Goal: Information Seeking & Learning: Learn about a topic

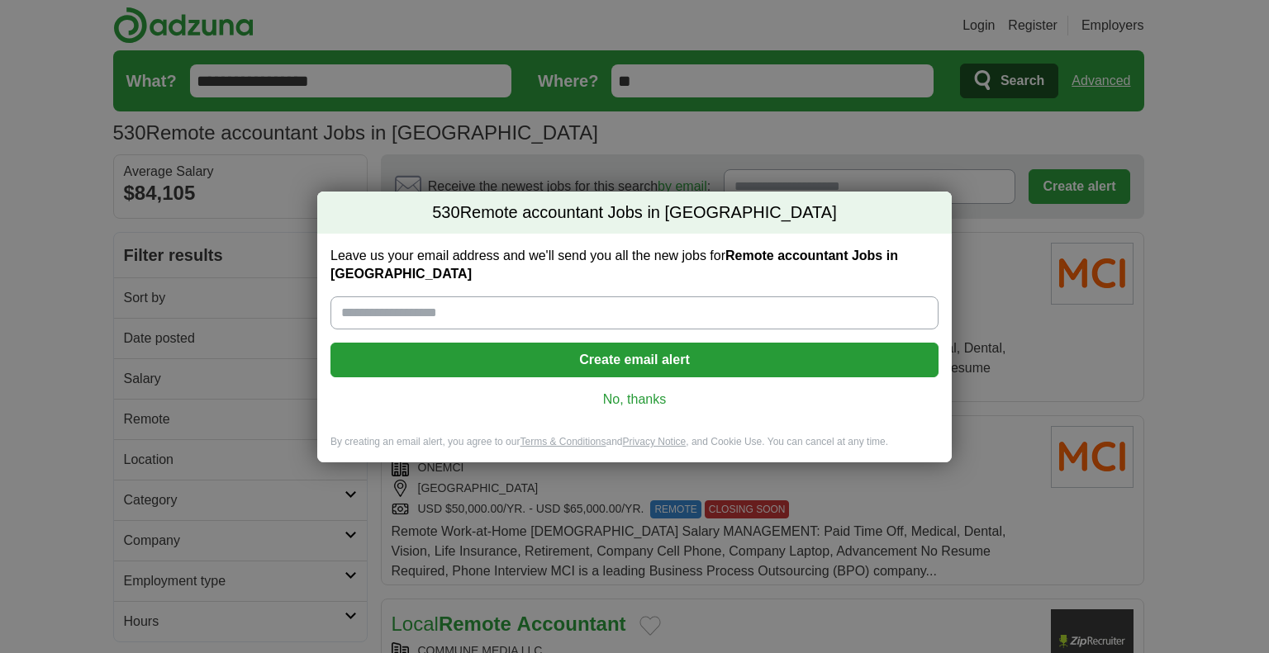
click at [652, 392] on link "No, thanks" at bounding box center [635, 400] width 582 height 18
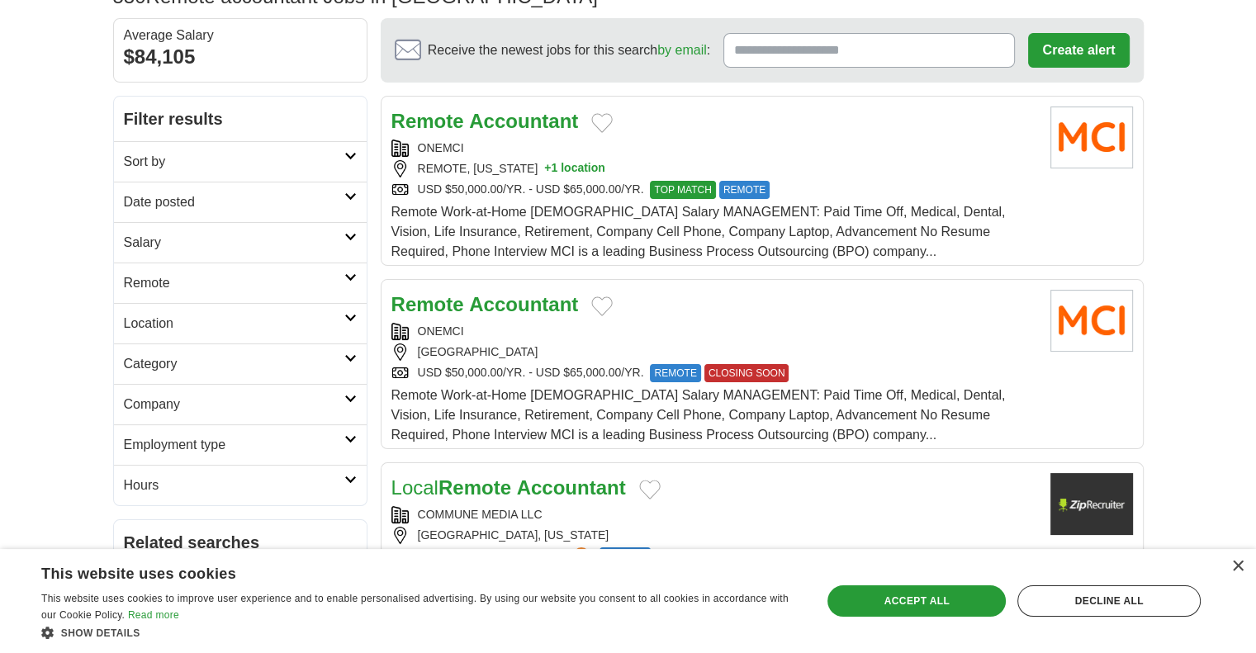
scroll to position [165, 0]
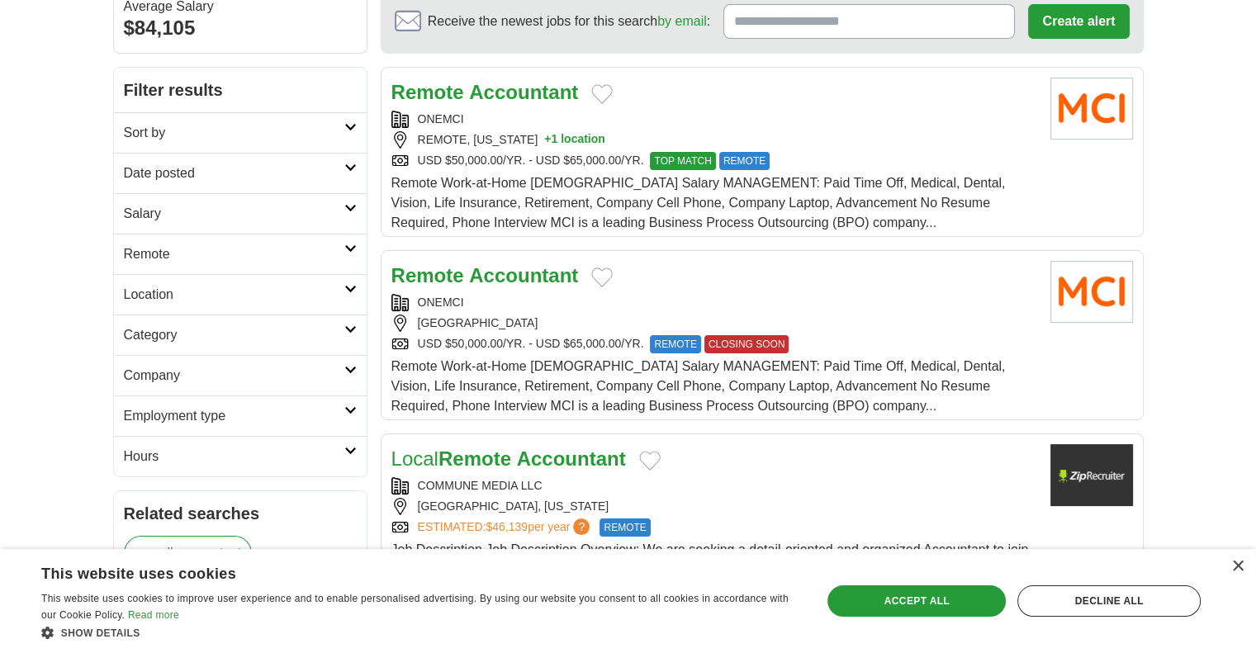
click at [234, 412] on h2 "Employment type" at bounding box center [234, 416] width 221 height 20
click at [162, 259] on h2 "Remote" at bounding box center [234, 255] width 221 height 20
click at [161, 287] on link "Remote jobs" at bounding box center [161, 294] width 74 height 14
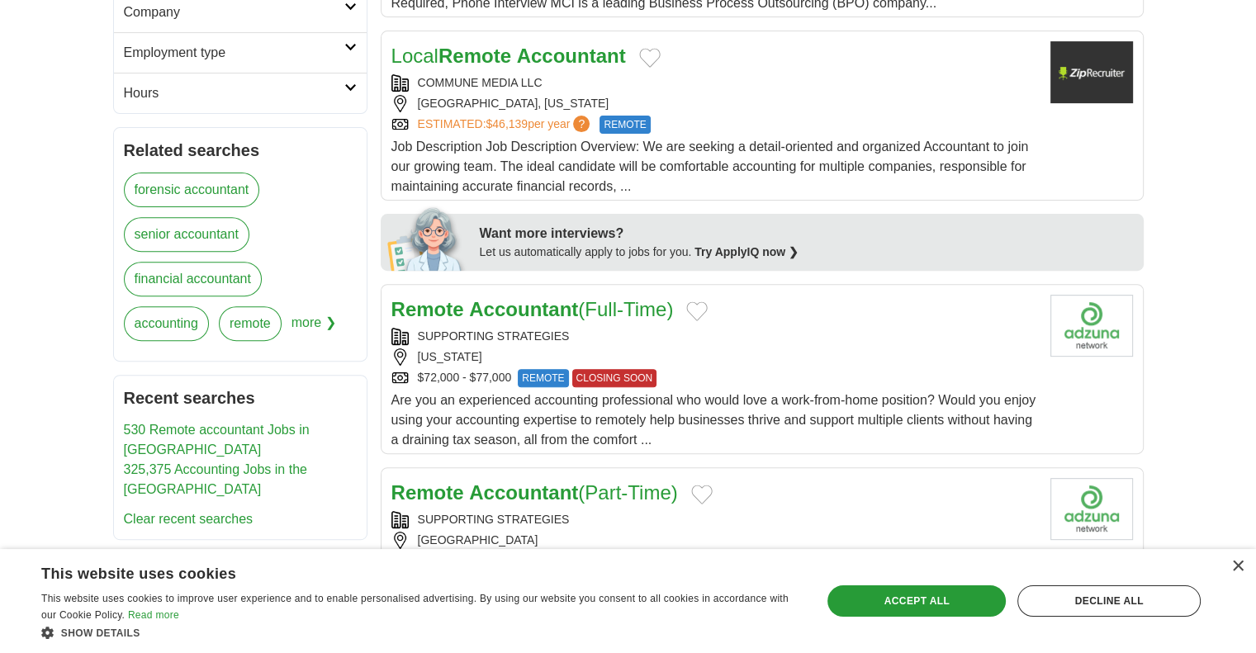
scroll to position [578, 0]
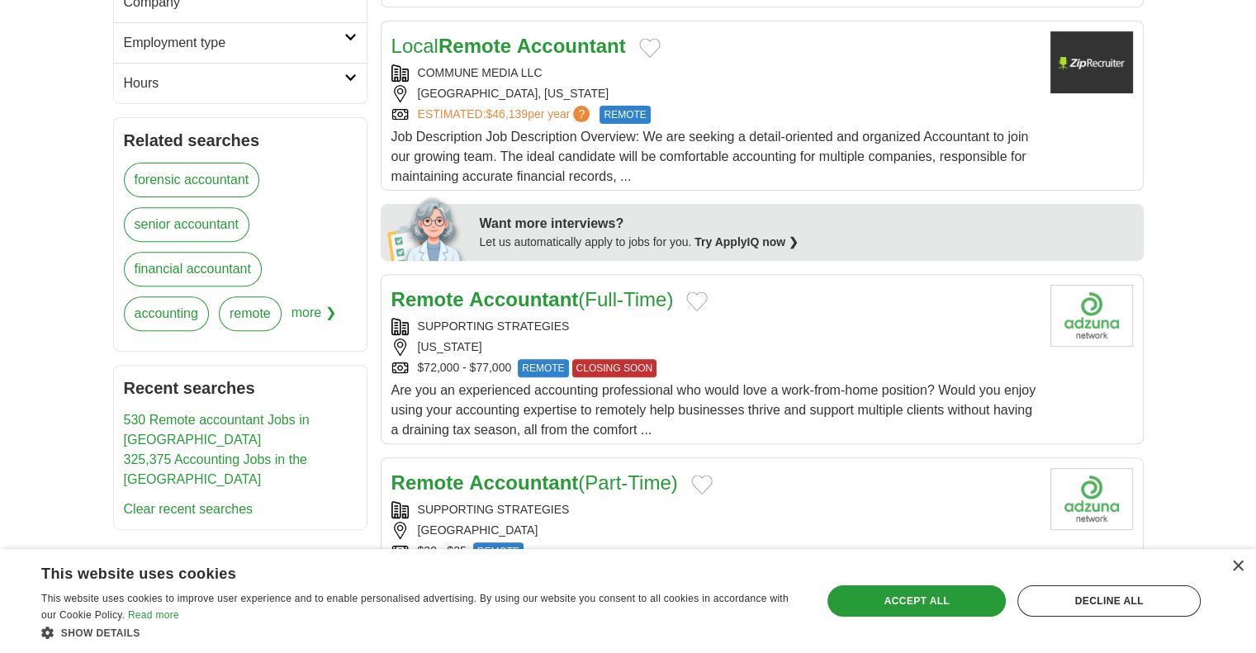
click at [558, 478] on strong "Accountant" at bounding box center [523, 483] width 109 height 22
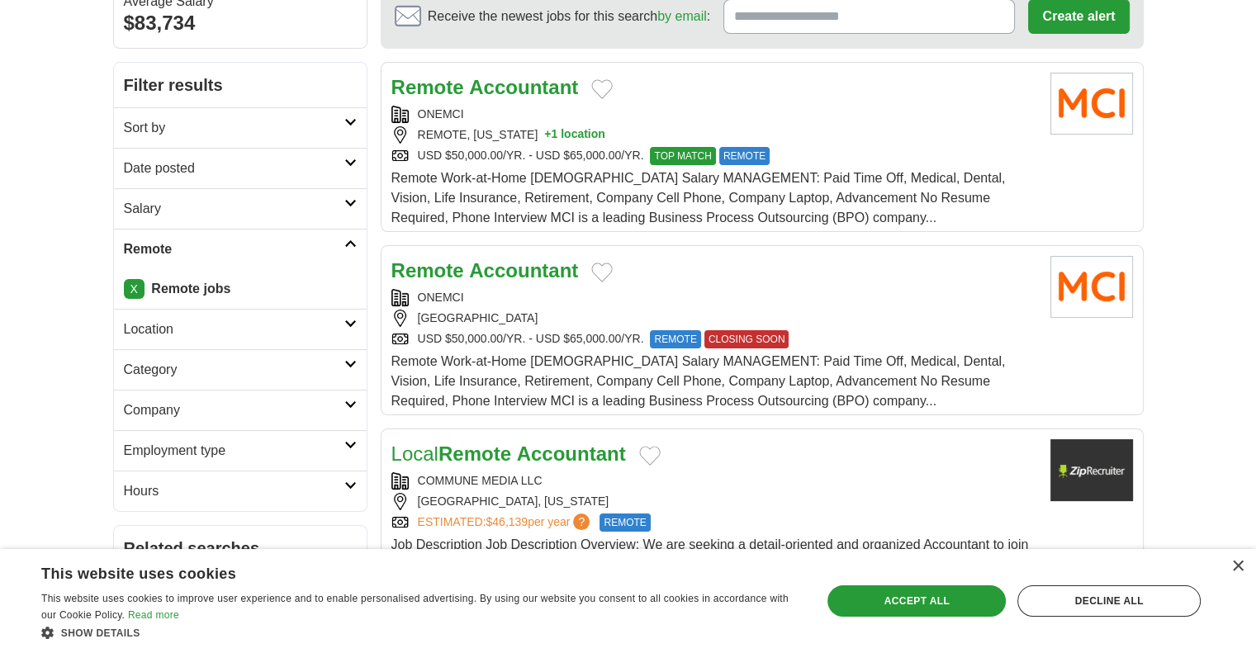
scroll to position [165, 0]
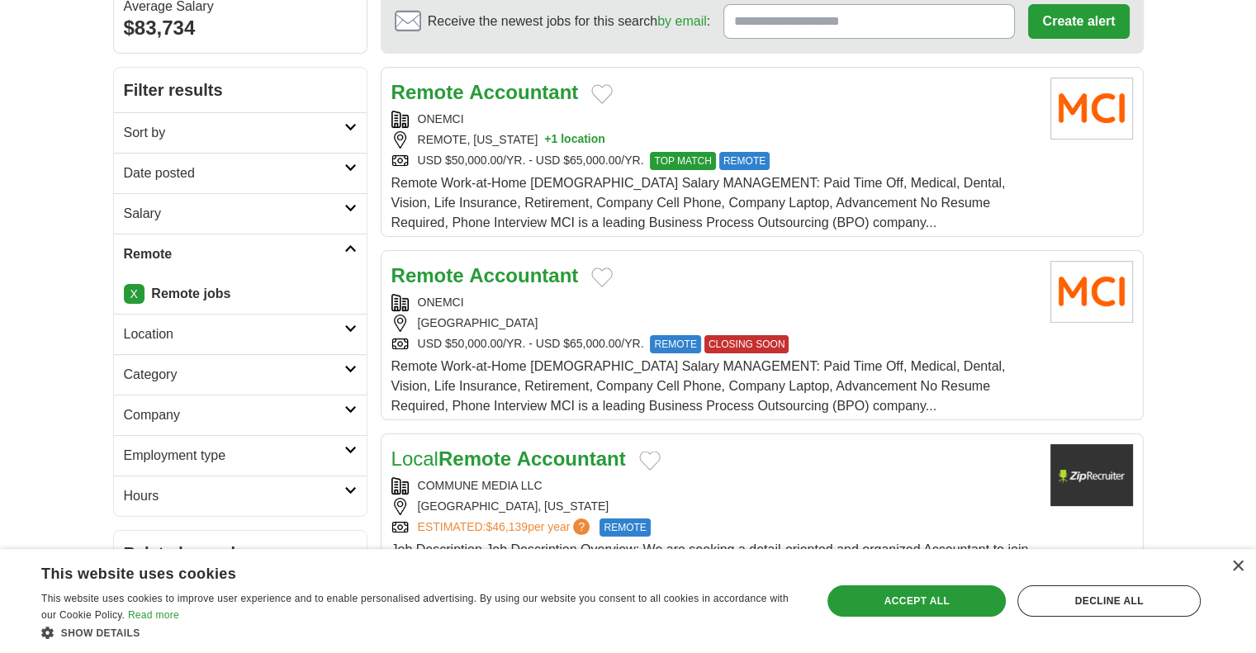
click at [297, 382] on h2 "Category" at bounding box center [234, 375] width 221 height 20
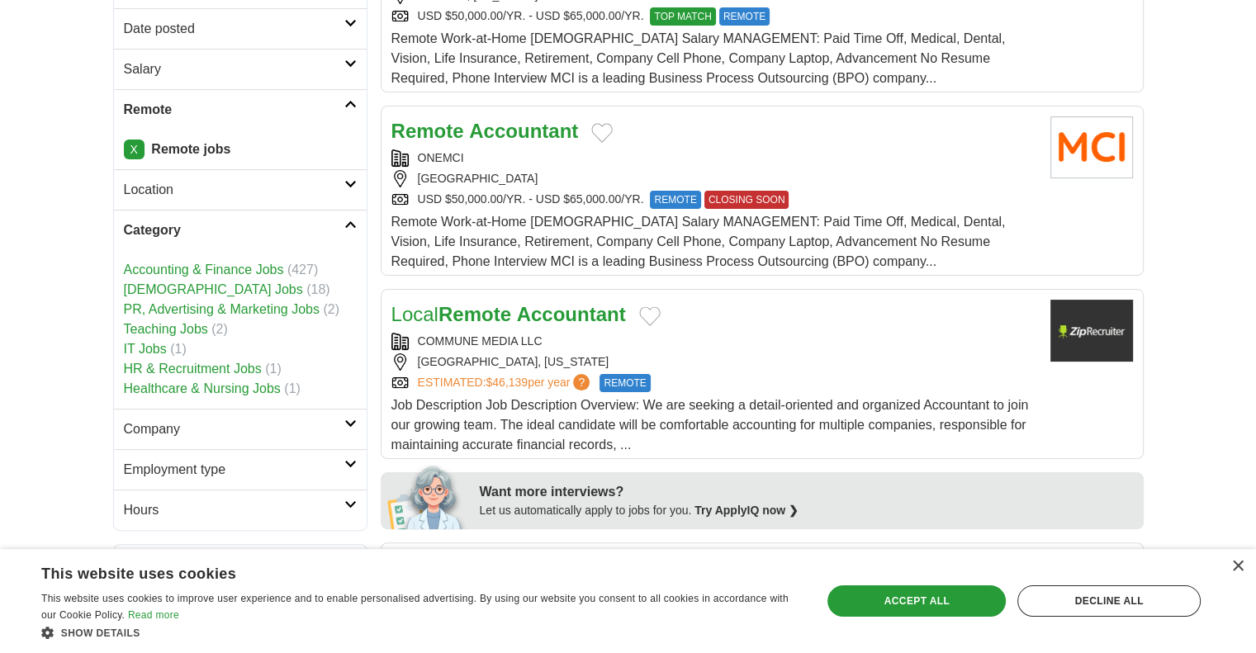
scroll to position [330, 0]
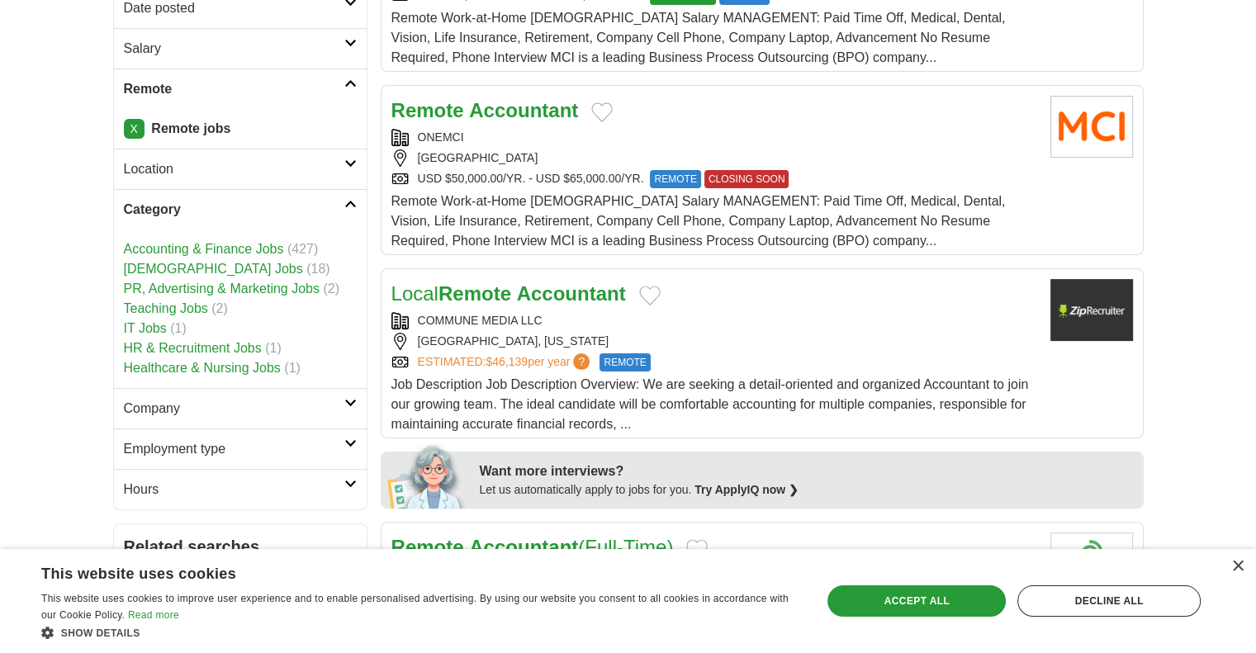
click at [178, 273] on link "[DEMOGRAPHIC_DATA] Jobs" at bounding box center [213, 269] width 179 height 14
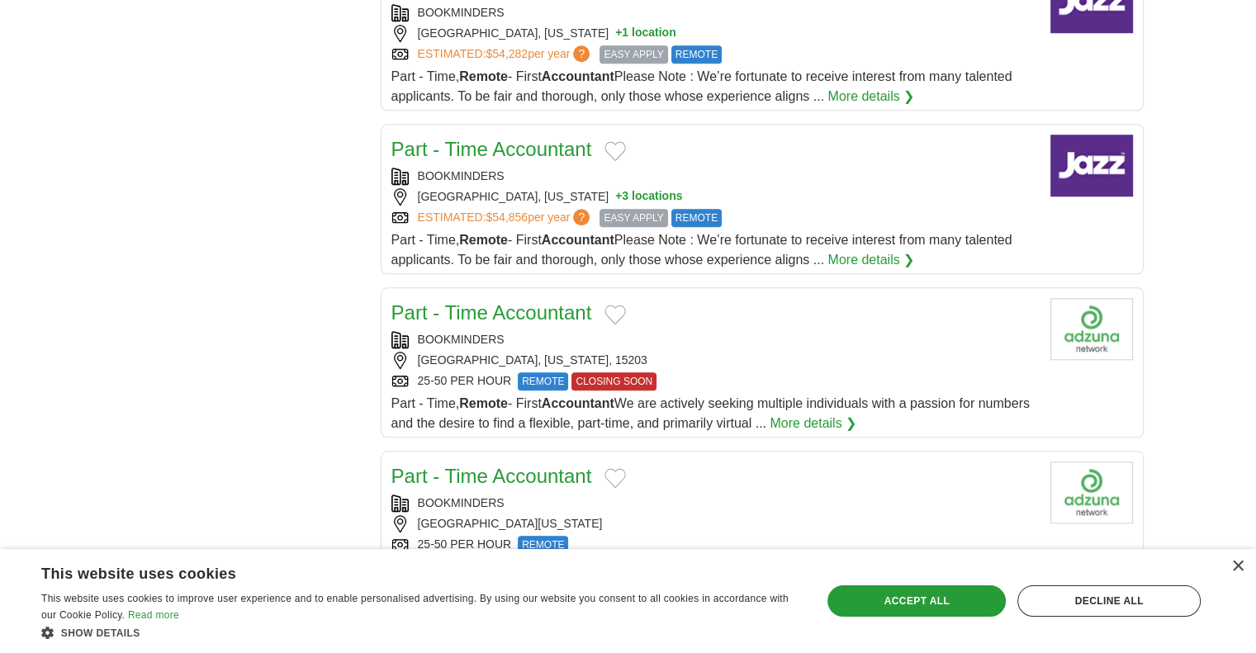
scroll to position [1487, 0]
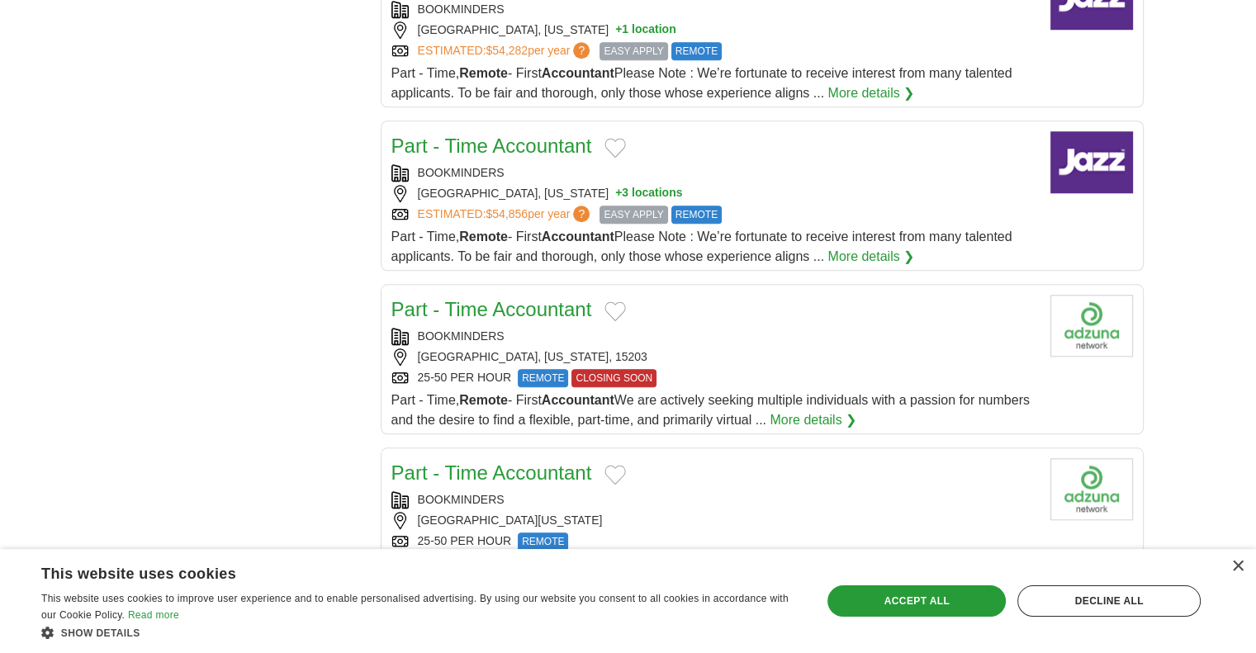
click at [537, 298] on link "Part - Time Accountant" at bounding box center [492, 309] width 201 height 22
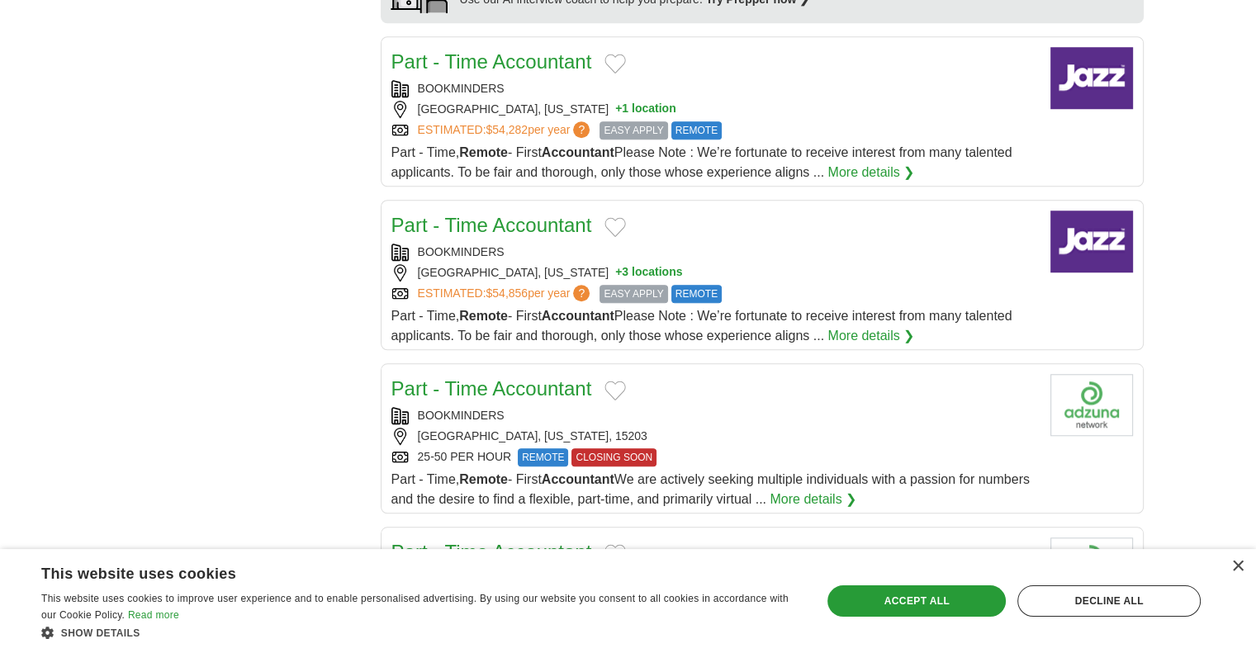
scroll to position [1404, 0]
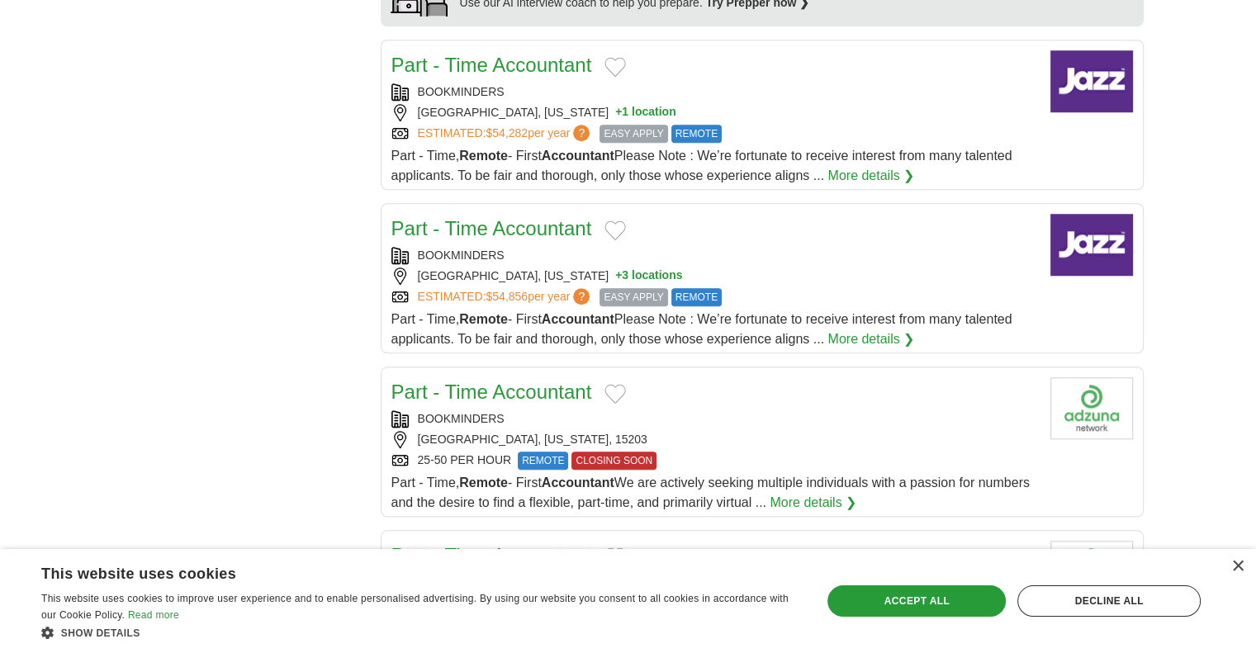
click at [549, 387] on link "Part - Time Accountant" at bounding box center [492, 392] width 201 height 22
click at [512, 224] on link "Part - Time Accountant" at bounding box center [492, 228] width 201 height 22
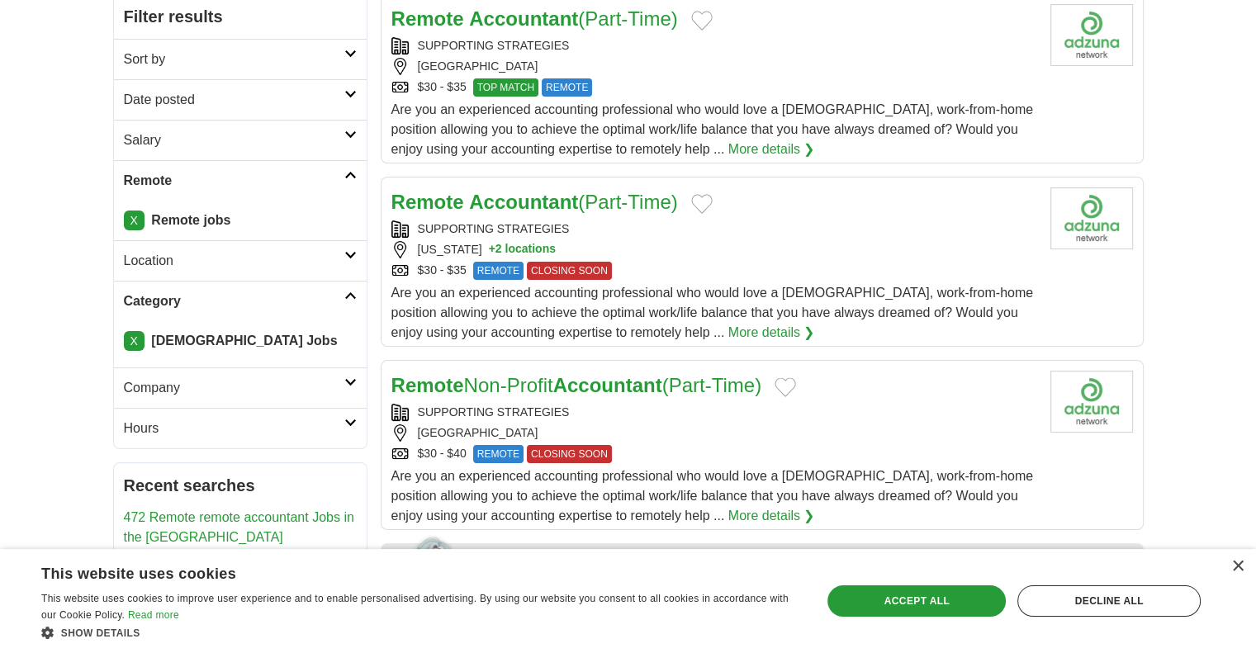
scroll to position [330, 0]
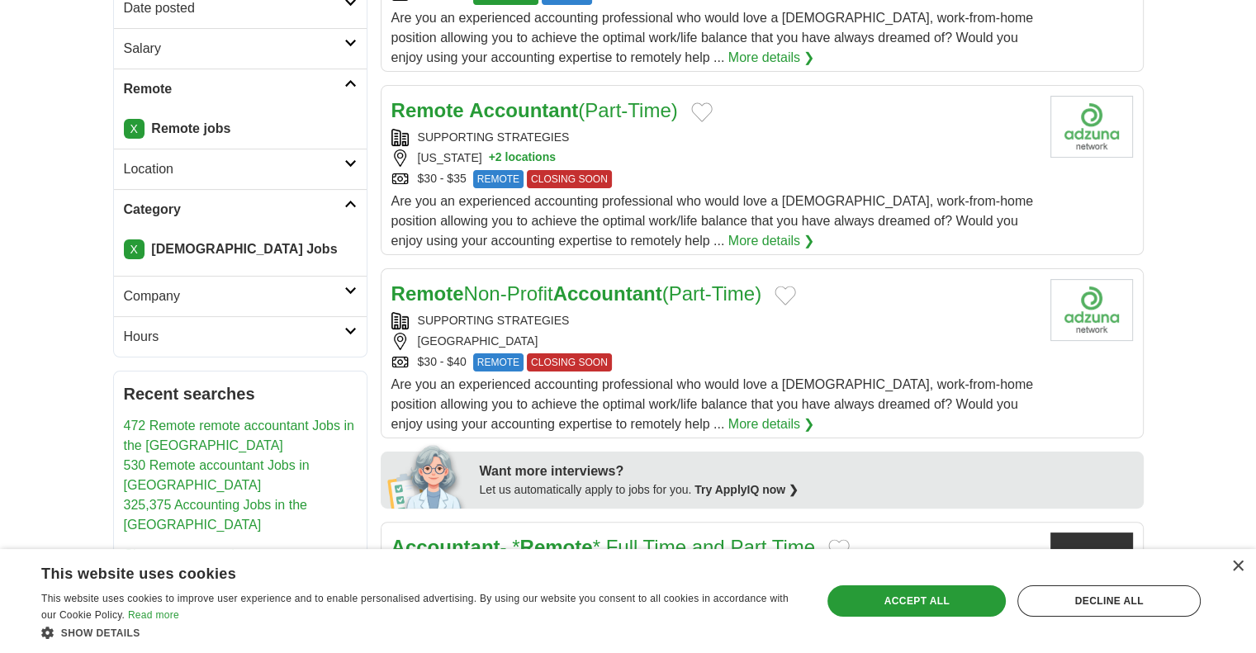
click at [139, 249] on link "X" at bounding box center [134, 250] width 21 height 20
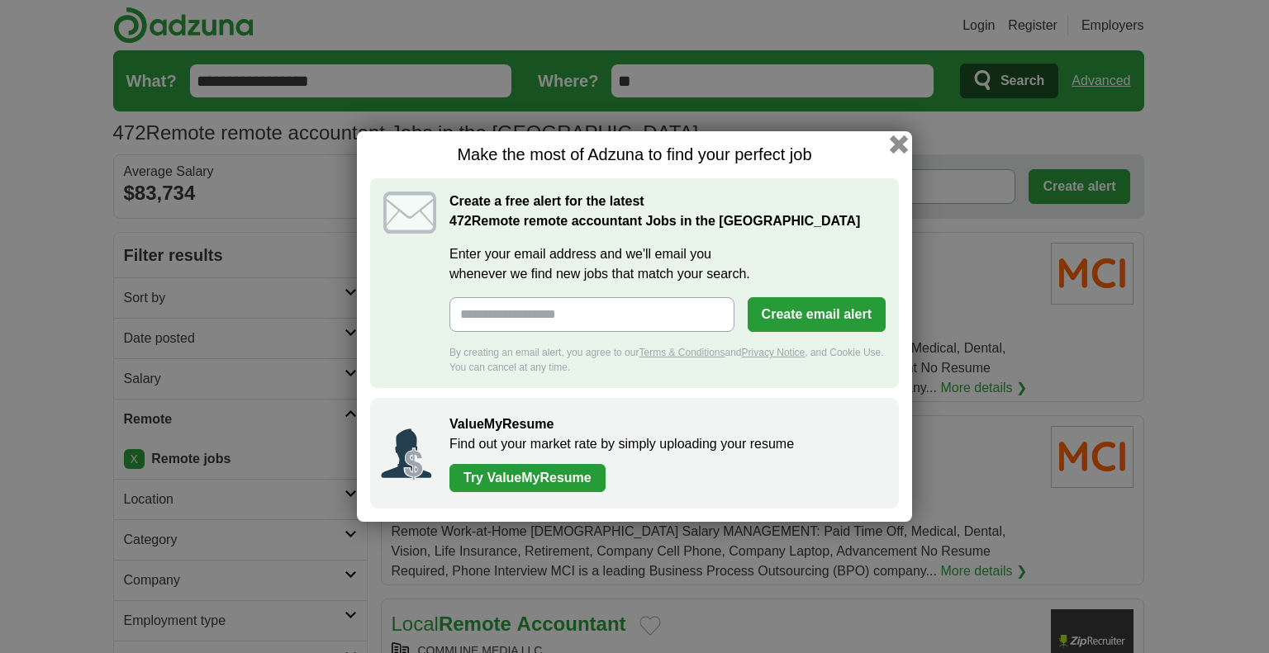
click at [893, 147] on button "button" at bounding box center [899, 144] width 18 height 18
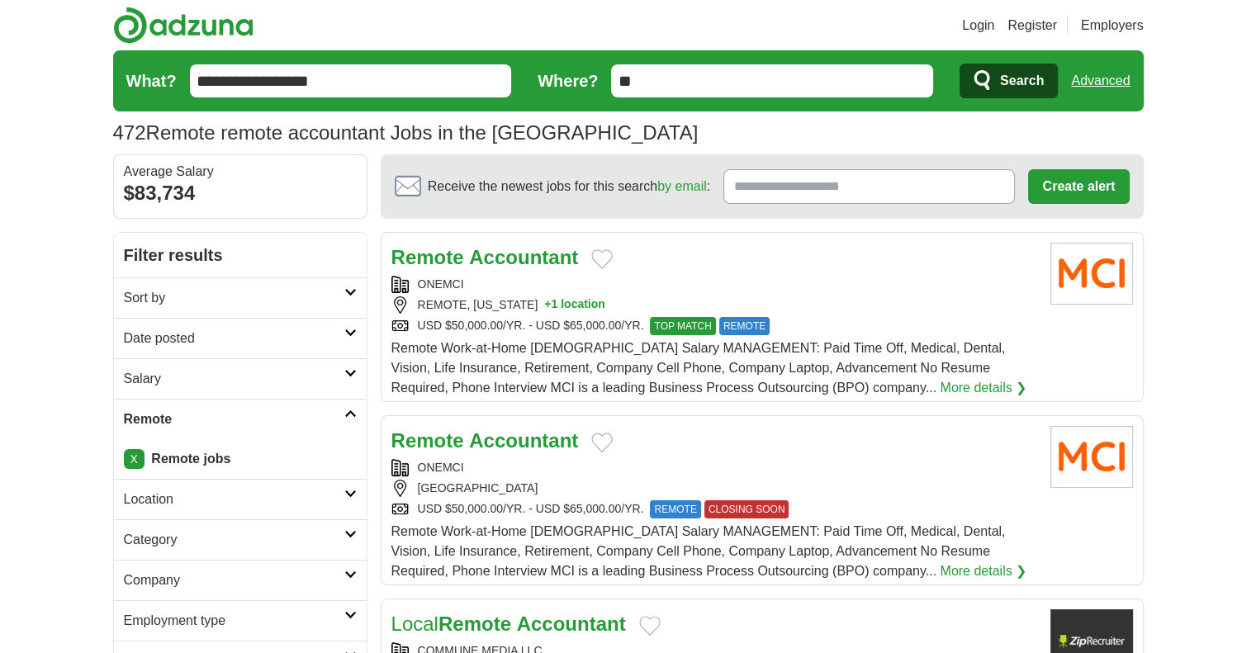
click at [159, 361] on link "Salary" at bounding box center [240, 379] width 253 height 40
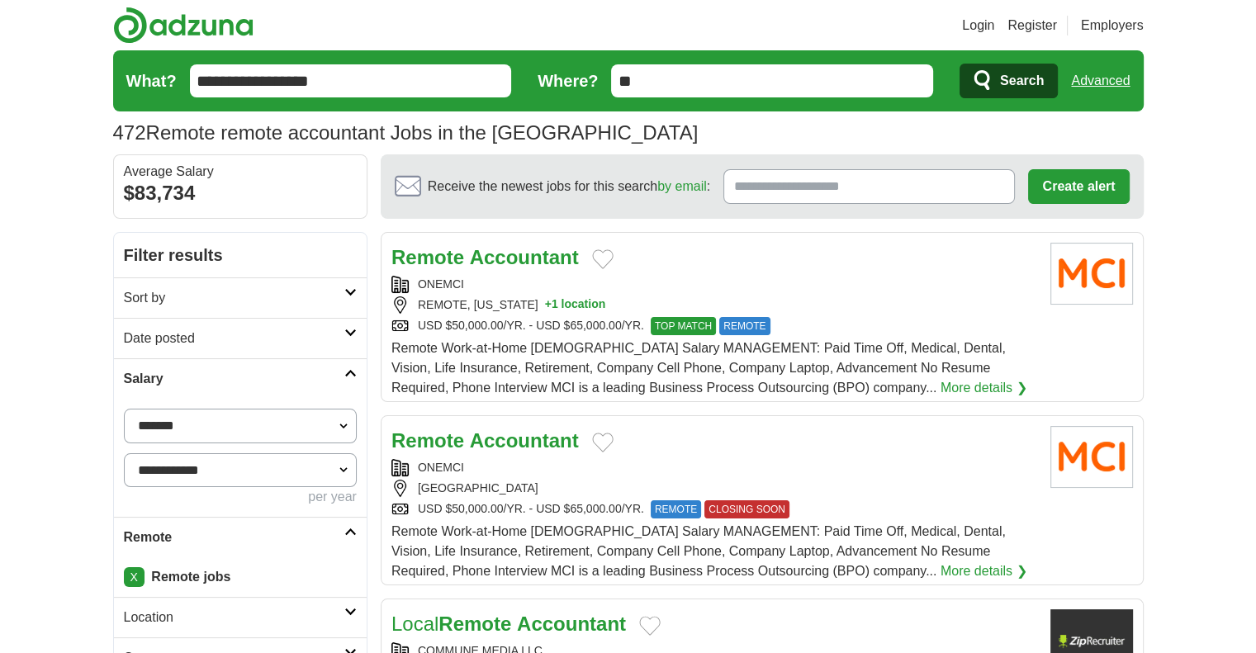
click at [263, 403] on div "**********" at bounding box center [240, 458] width 253 height 118
click at [258, 421] on select "**********" at bounding box center [240, 426] width 233 height 35
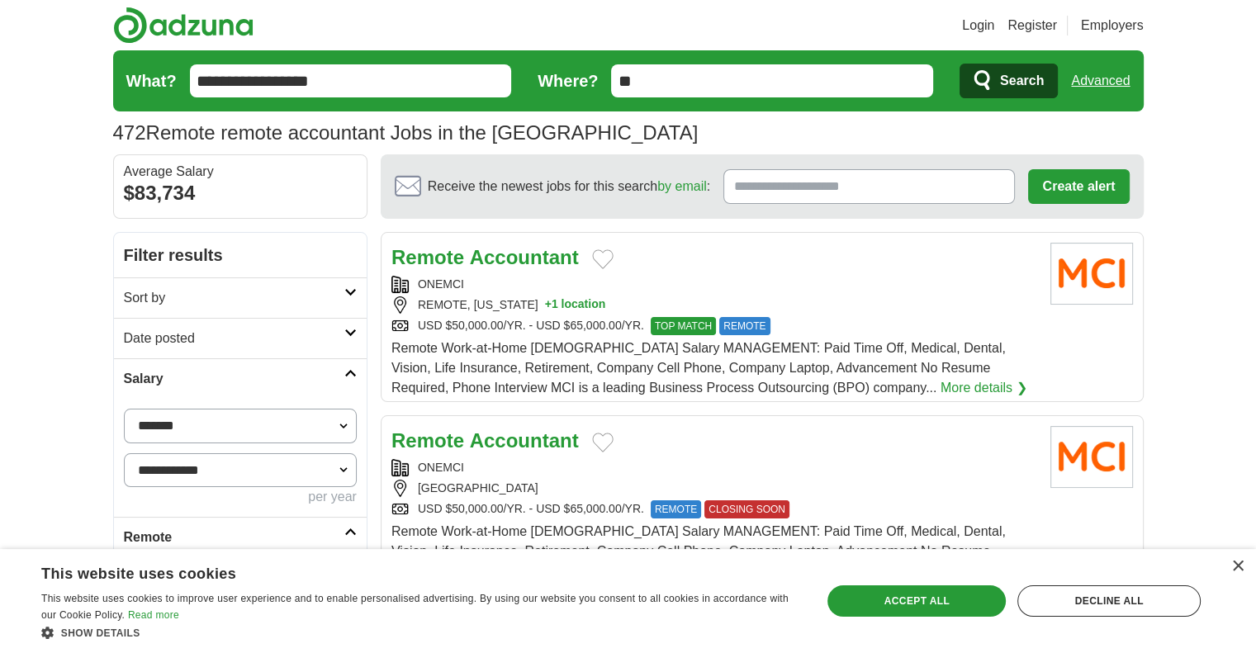
select select "*****"
click at [306, 531] on button "Apply" at bounding box center [317, 537] width 78 height 35
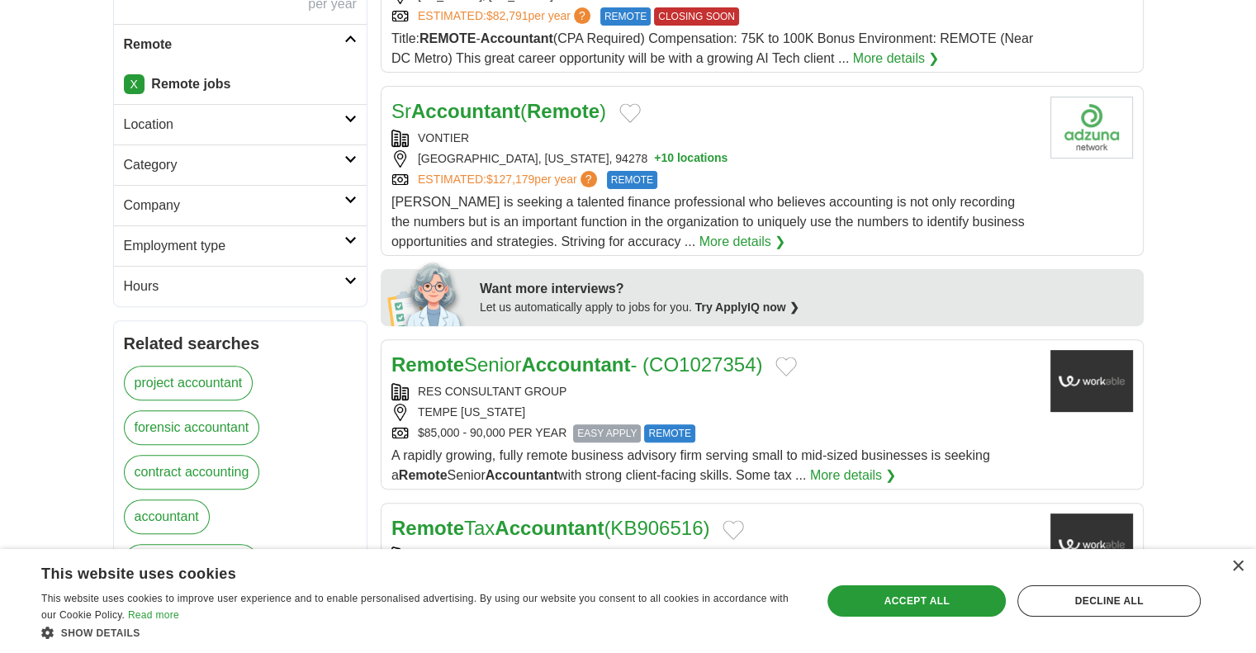
scroll to position [496, 0]
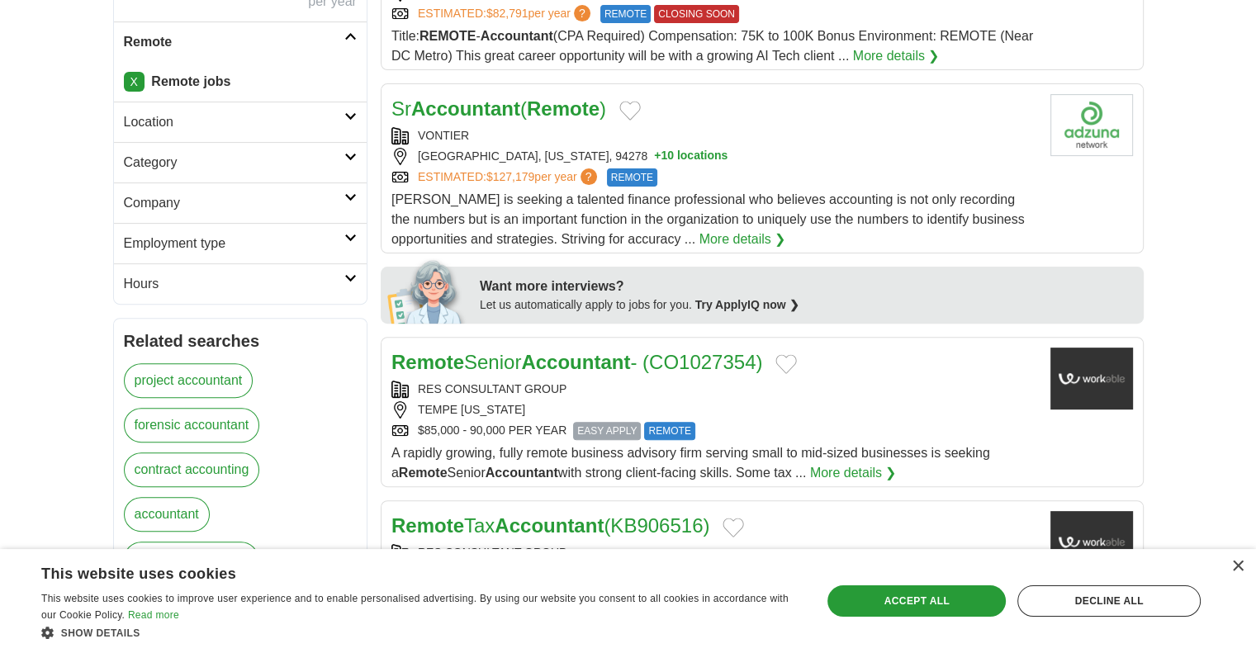
click at [499, 110] on strong "Accountant" at bounding box center [465, 108] width 109 height 22
click at [561, 353] on strong "Accountant" at bounding box center [575, 362] width 109 height 22
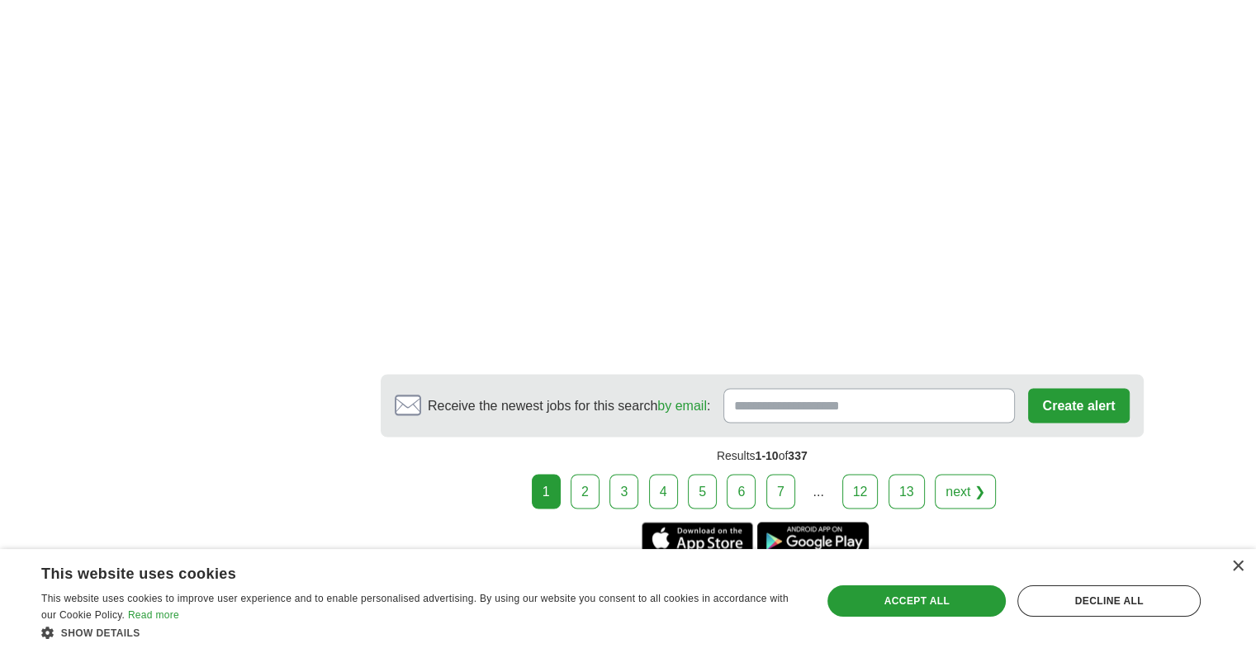
scroll to position [2809, 0]
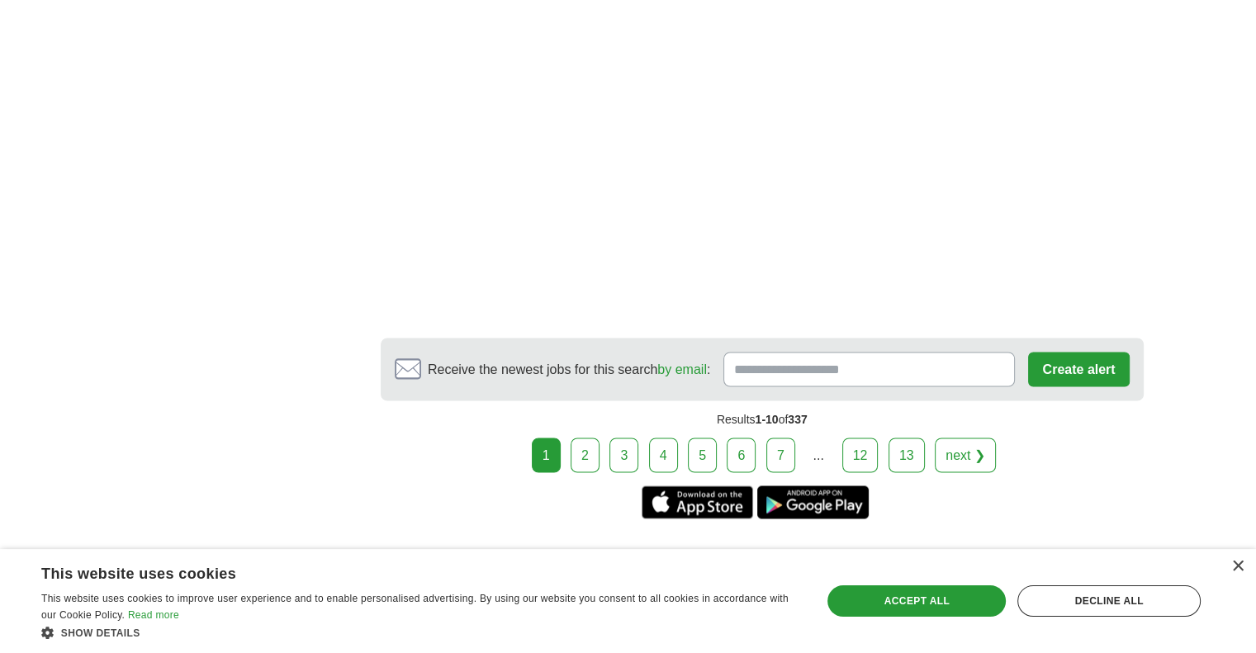
click at [578, 438] on link "2" at bounding box center [585, 455] width 29 height 35
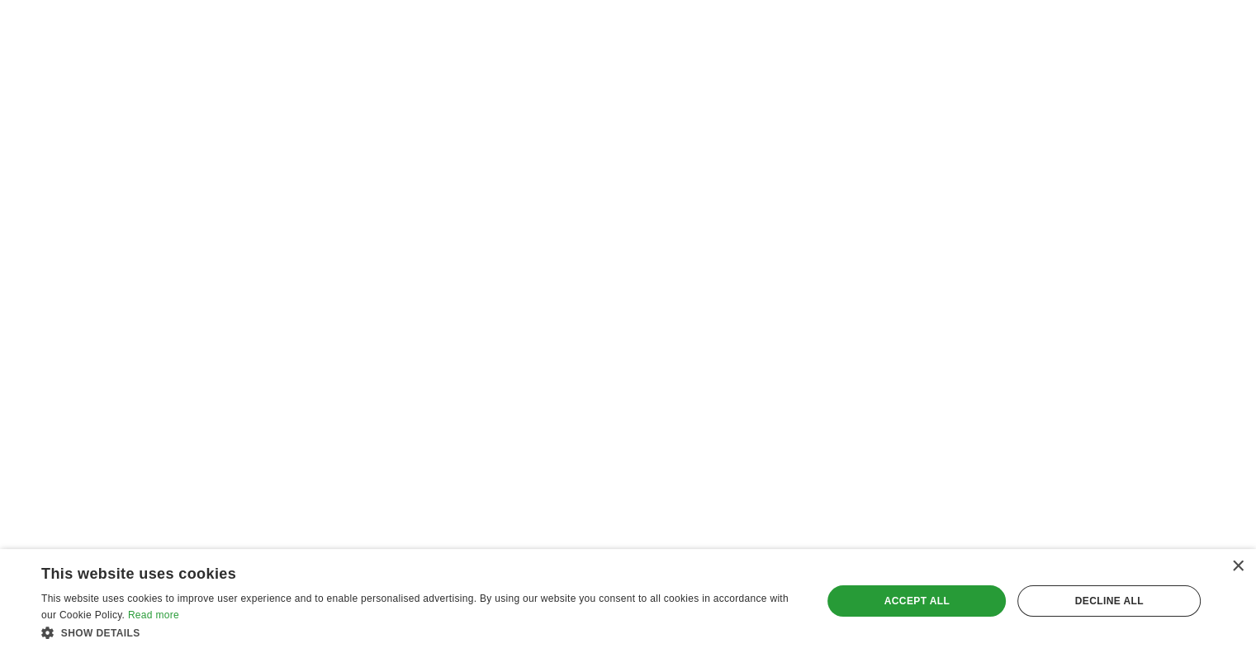
scroll to position [2726, 0]
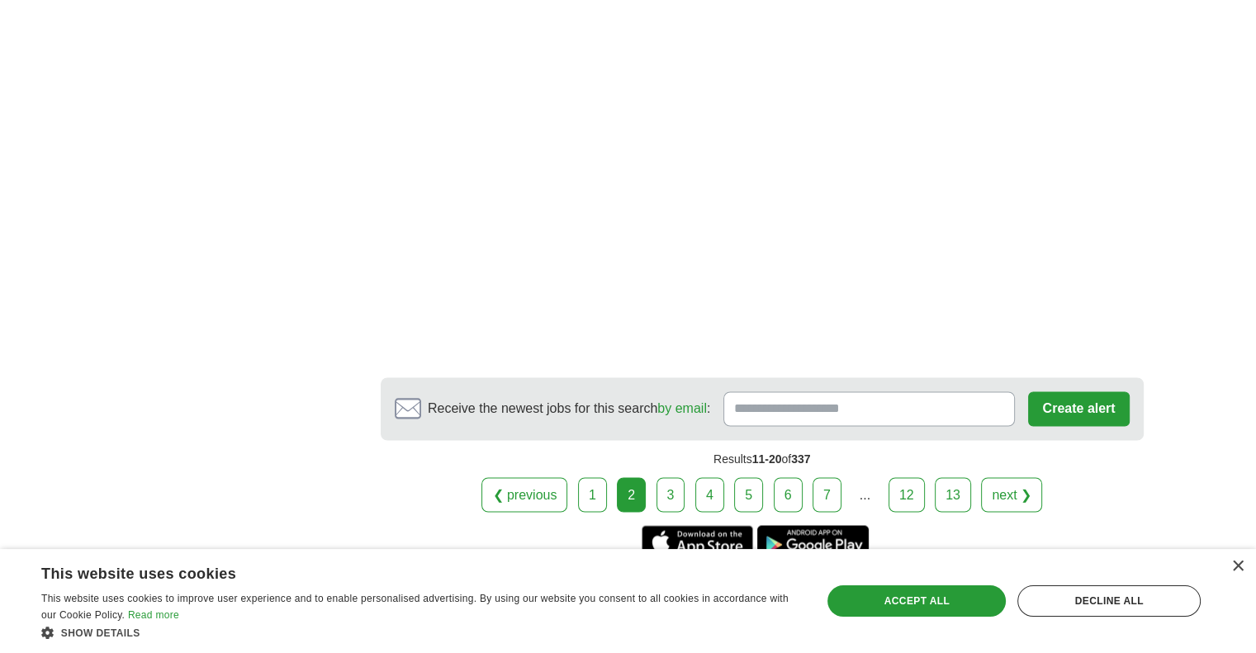
click at [676, 490] on link "3" at bounding box center [671, 494] width 29 height 35
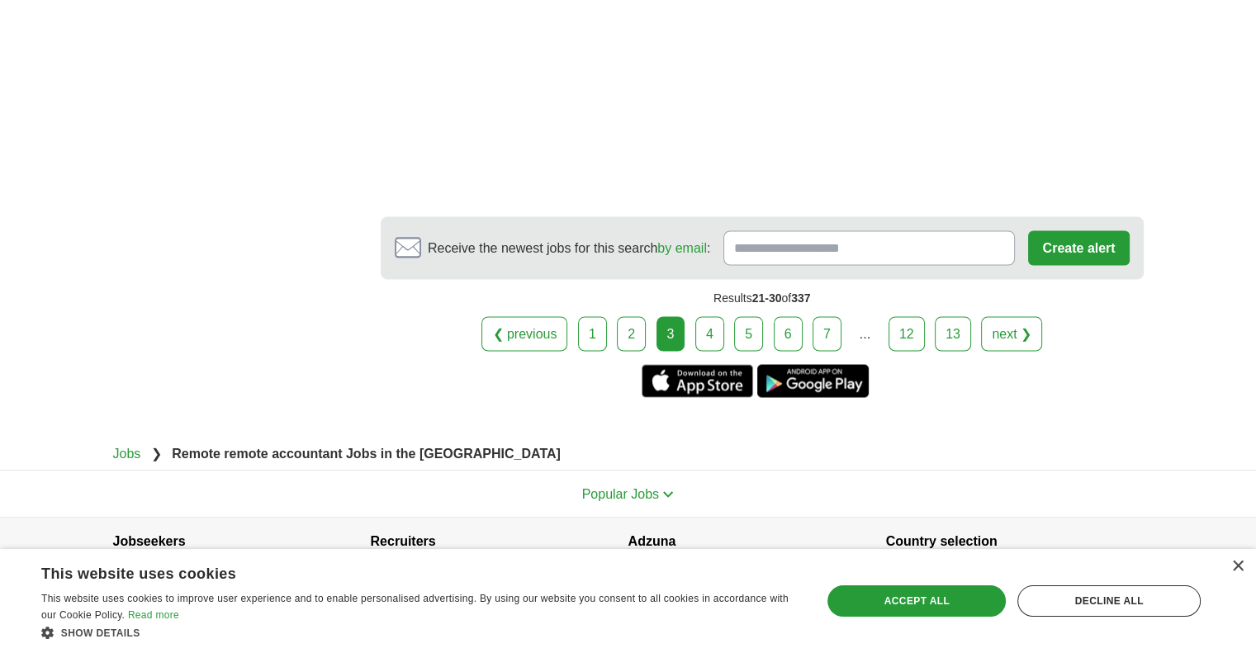
scroll to position [2974, 0]
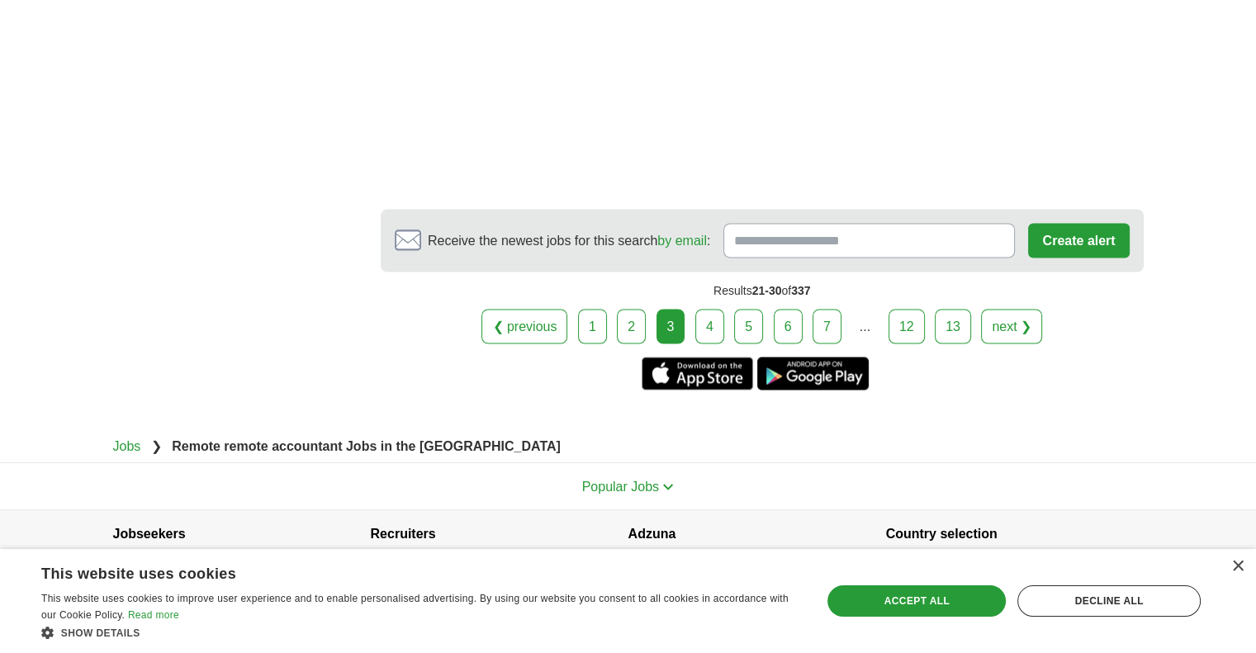
click at [708, 309] on link "4" at bounding box center [710, 326] width 29 height 35
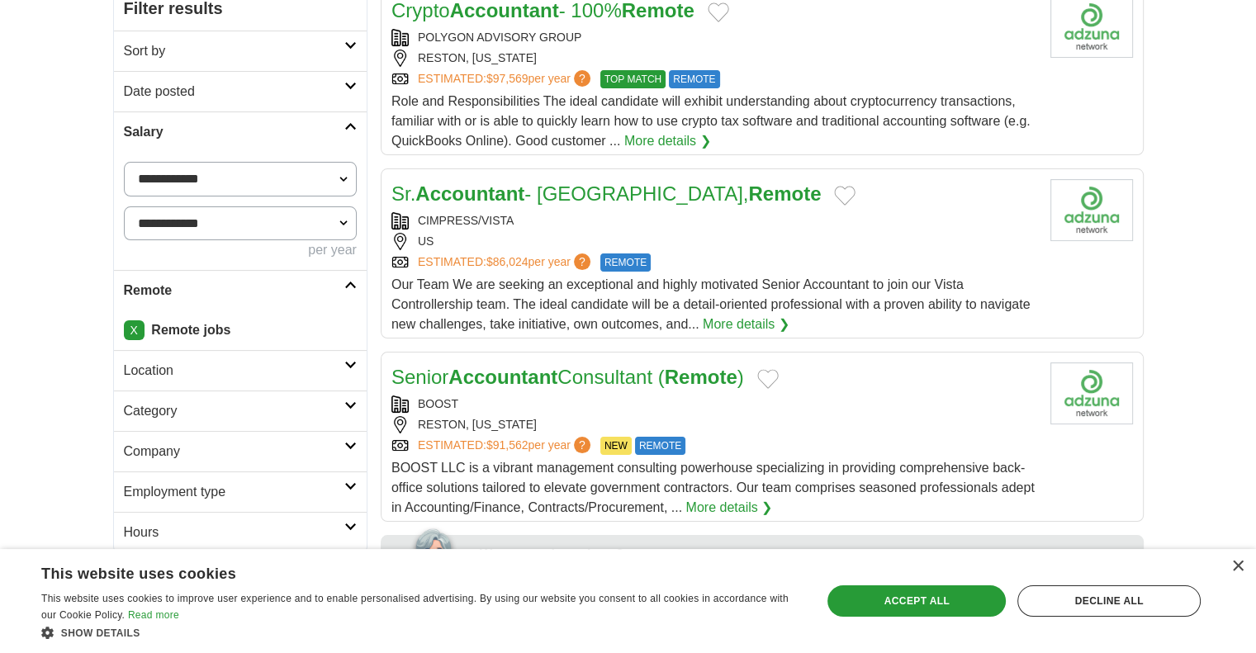
scroll to position [248, 0]
click at [591, 369] on link "Senior Accountant Consultant ( Remote )" at bounding box center [568, 376] width 353 height 22
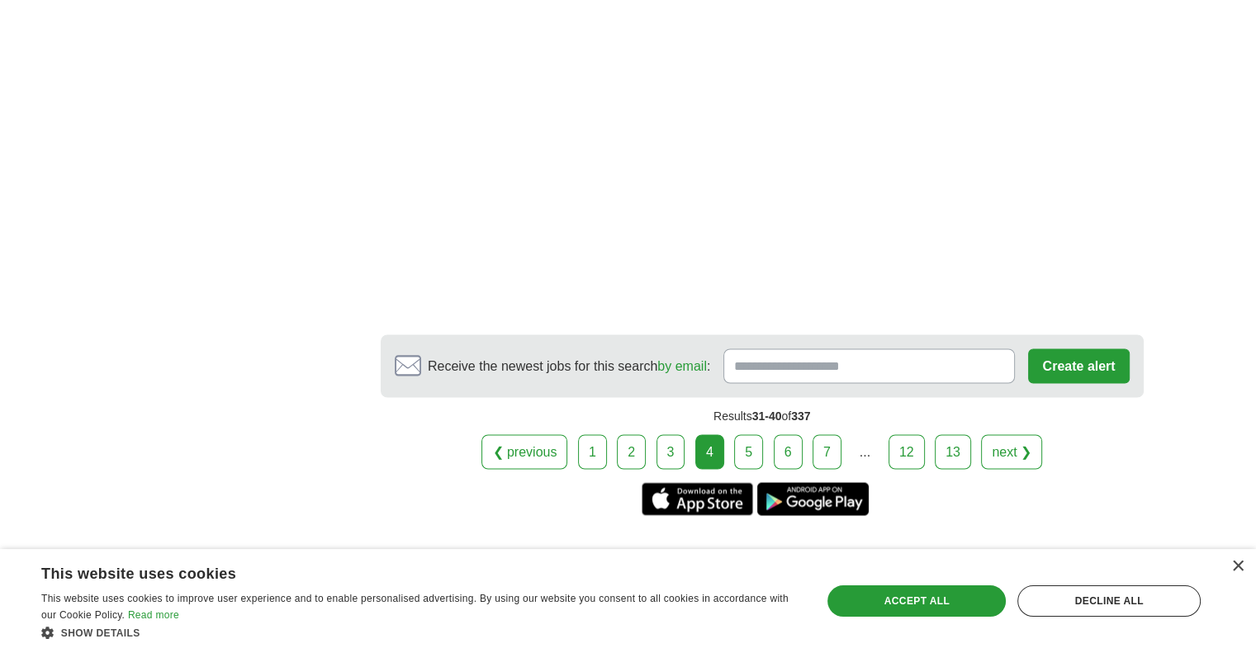
scroll to position [2891, 0]
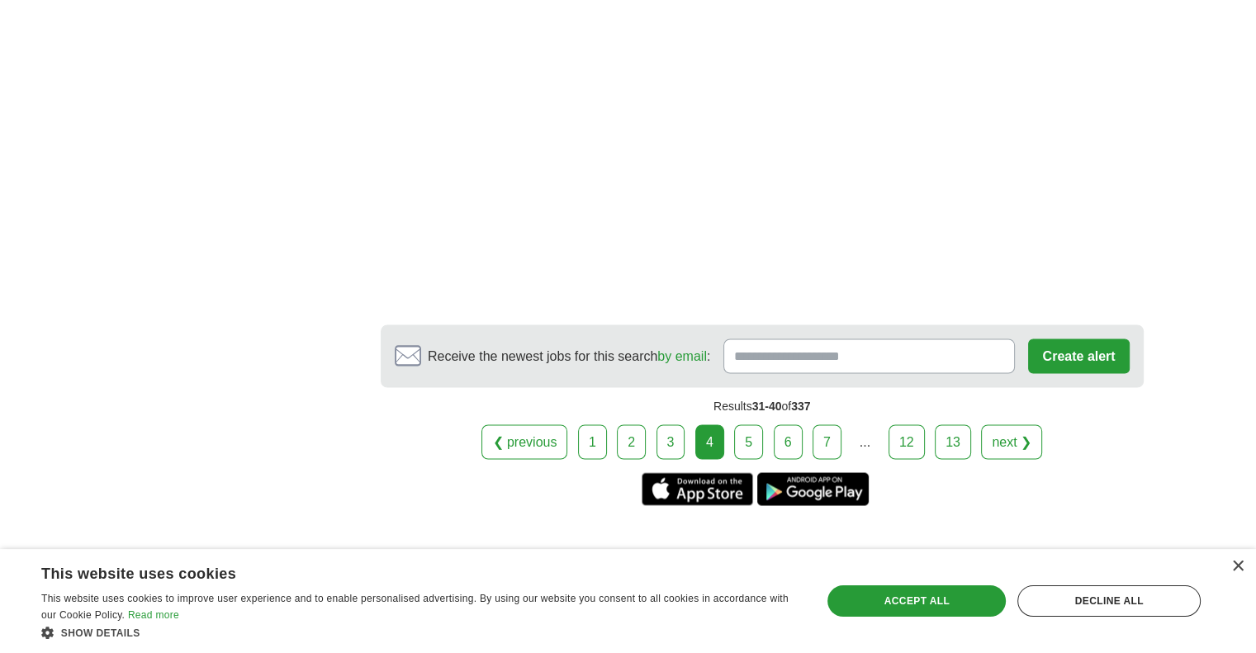
click at [752, 425] on link "5" at bounding box center [748, 442] width 29 height 35
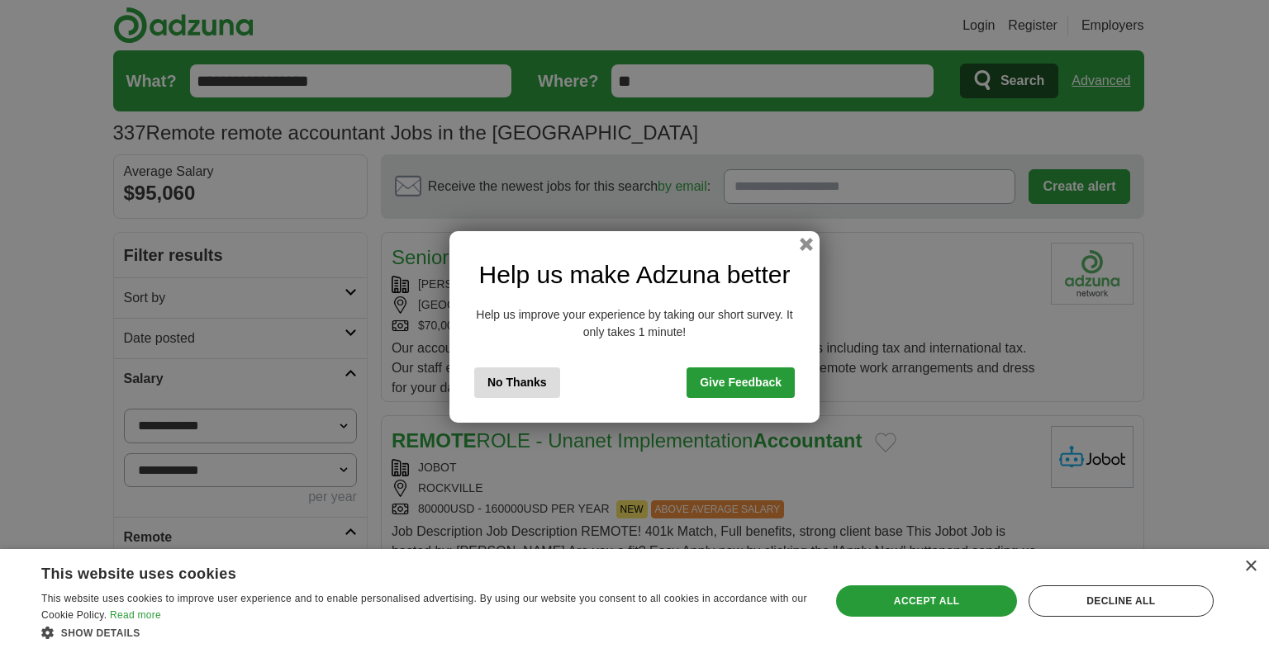
click at [520, 383] on button "No Thanks" at bounding box center [517, 383] width 86 height 31
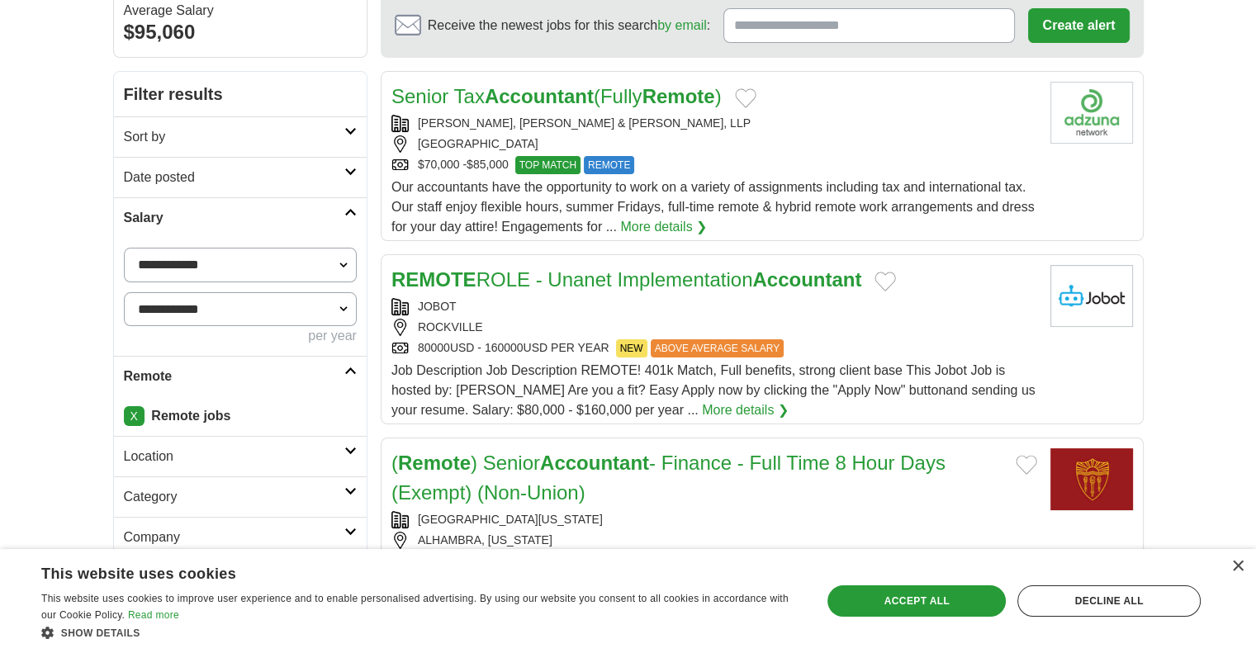
scroll to position [165, 0]
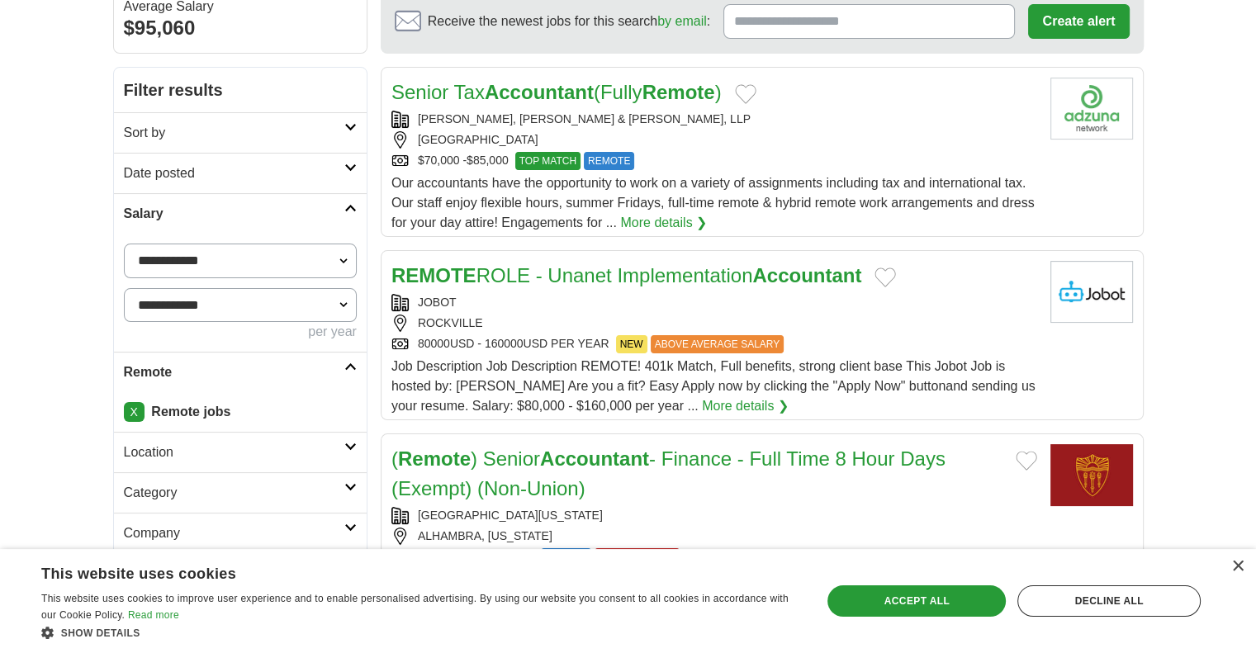
click at [664, 276] on link "REMOTE ROLE - Unanet Implementation Accountant" at bounding box center [627, 275] width 471 height 22
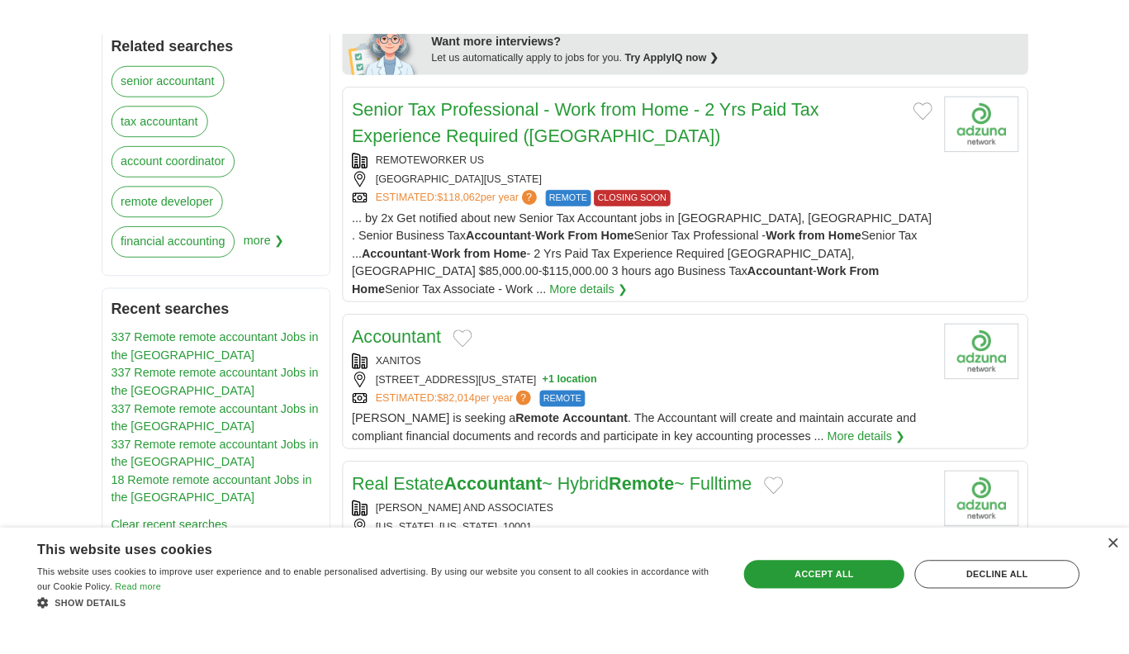
scroll to position [826, 0]
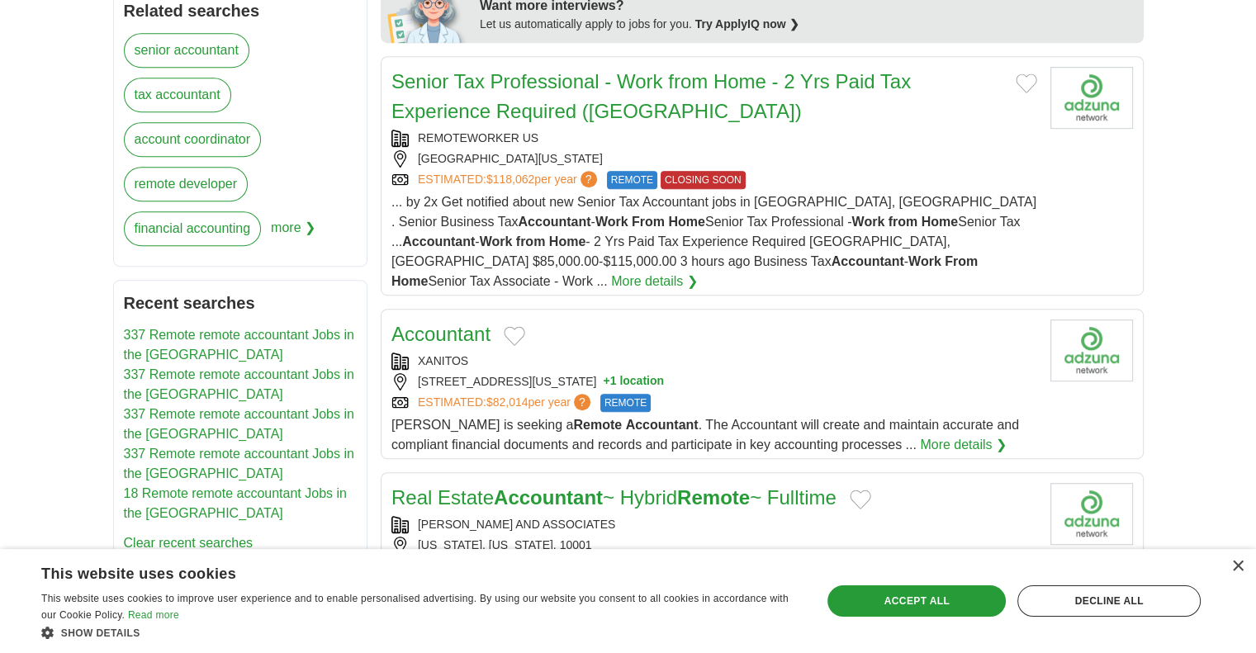
click at [454, 323] on link "Accountant" at bounding box center [441, 334] width 99 height 22
